Goal: Find specific page/section: Find specific page/section

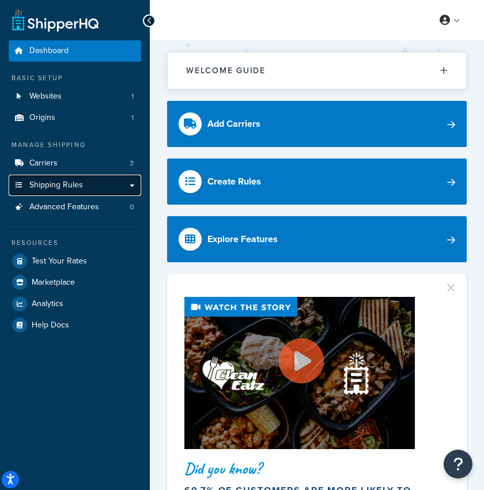
click at [80, 180] on span "Shipping Rules" at bounding box center [56, 185] width 54 height 10
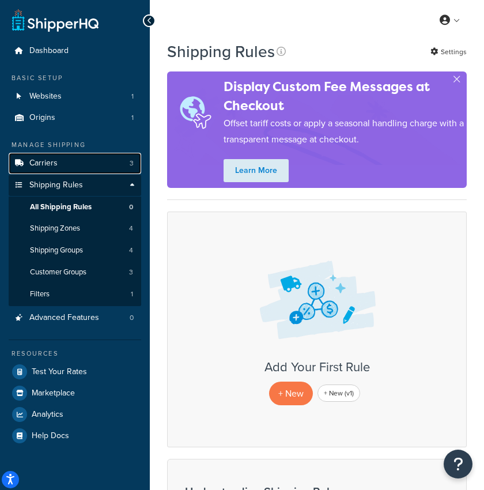
click at [70, 161] on link "Carriers 3" at bounding box center [75, 163] width 133 height 21
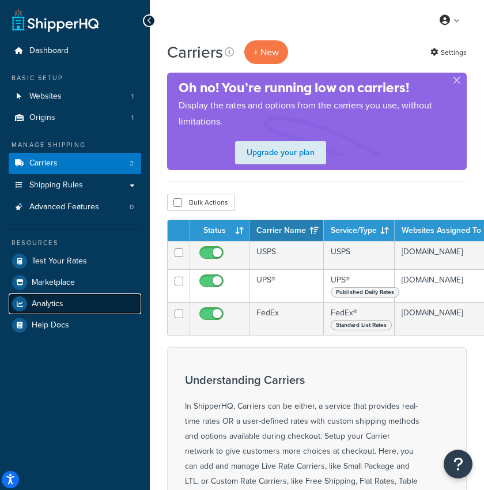
click at [78, 300] on link "Analytics" at bounding box center [75, 303] width 133 height 21
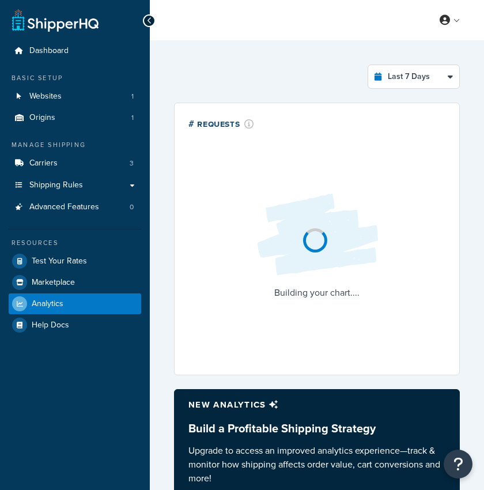
select select "last_7_days"
